Goal: Obtain resource: Download file/media

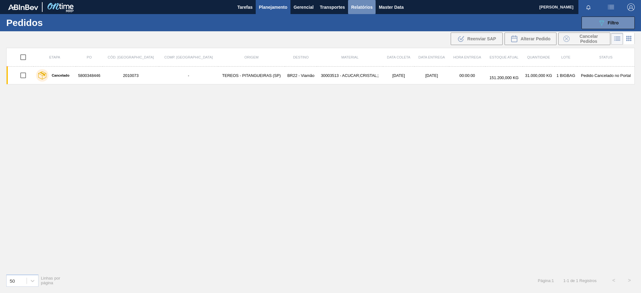
click at [357, 7] on span "Relatórios" at bounding box center [361, 7] width 21 height 8
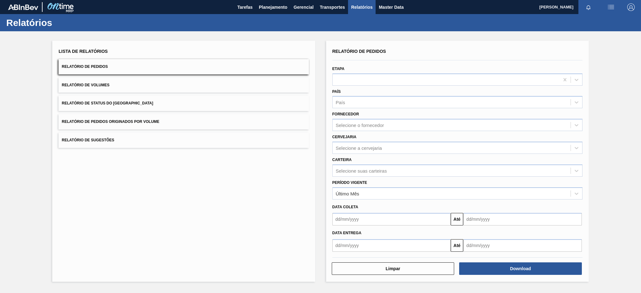
click at [178, 125] on button "Relatório de Pedidos Originados por Volume" at bounding box center [184, 121] width 250 height 15
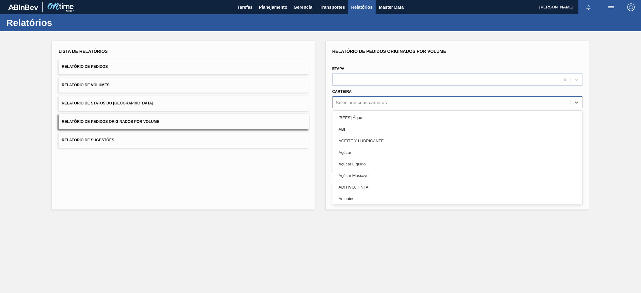
click at [440, 100] on div "Selecione suas carteiras" at bounding box center [452, 102] width 238 height 9
type input "pre"
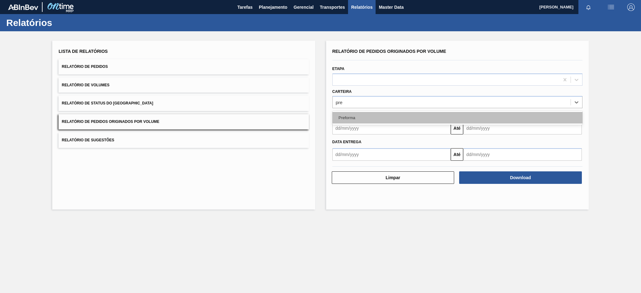
click at [400, 114] on div "Preforma" at bounding box center [457, 118] width 250 height 12
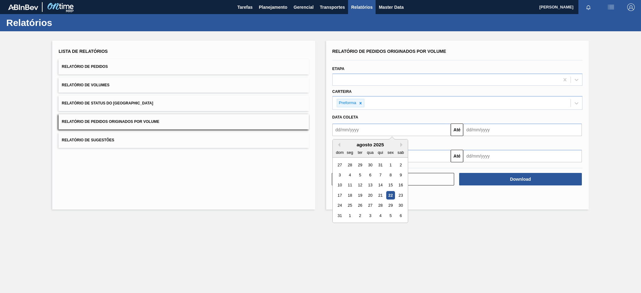
click at [380, 131] on input "text" at bounding box center [391, 130] width 119 height 13
click at [339, 144] on button "Previous Month" at bounding box center [338, 145] width 4 height 4
click at [340, 196] on div "20" at bounding box center [339, 195] width 8 height 8
type input "[DATE]"
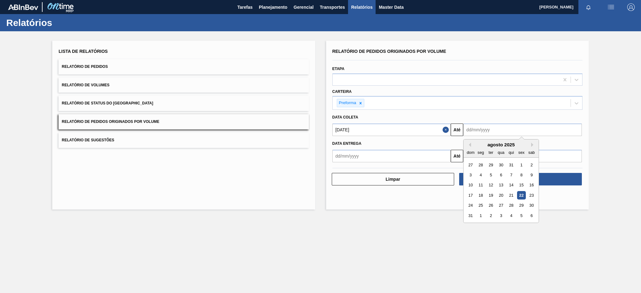
click at [481, 130] on input "text" at bounding box center [522, 130] width 119 height 13
click at [523, 197] on div "22" at bounding box center [521, 195] width 8 height 8
type input "[DATE]"
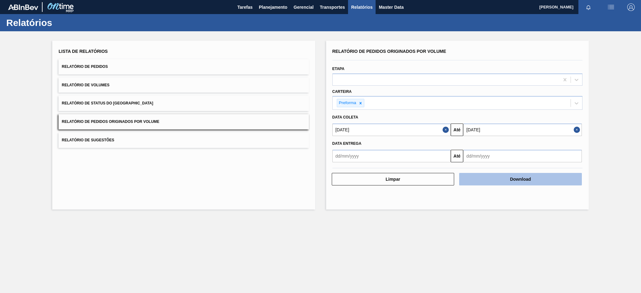
click at [499, 179] on button "Download" at bounding box center [520, 179] width 123 height 13
